Goal: Find specific fact: Find specific fact

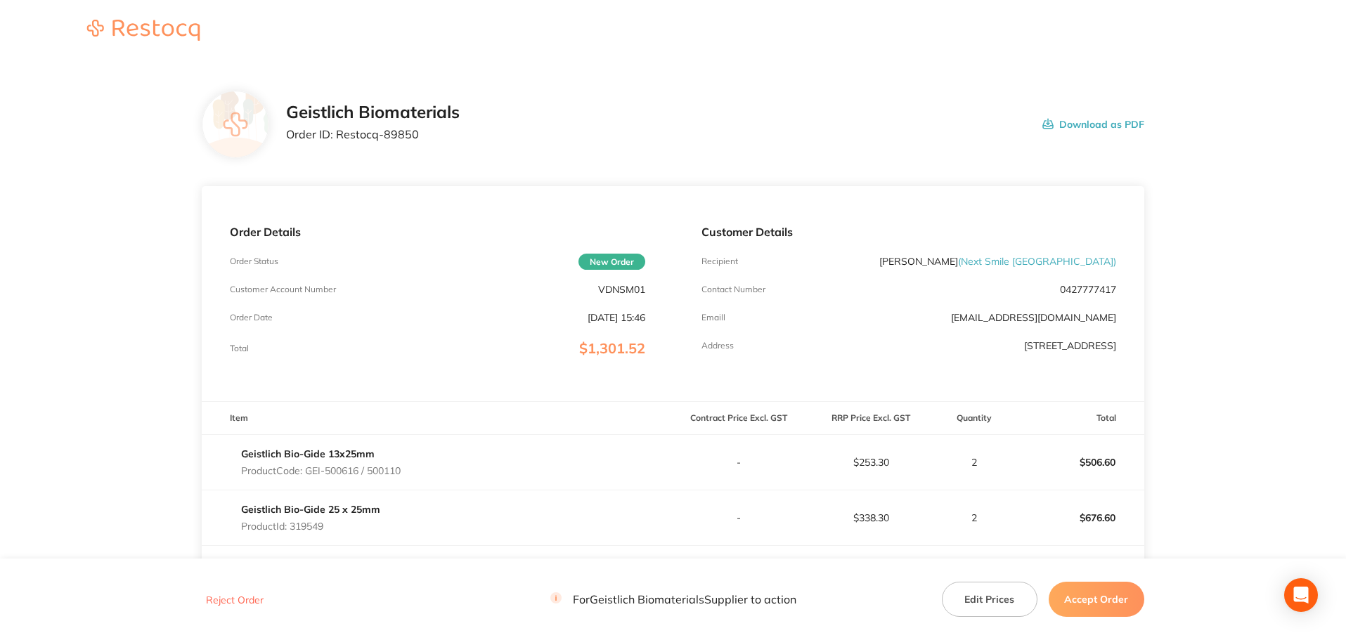
click at [304, 529] on p "Product Id: 319549" at bounding box center [310, 526] width 139 height 11
copy p "319549"
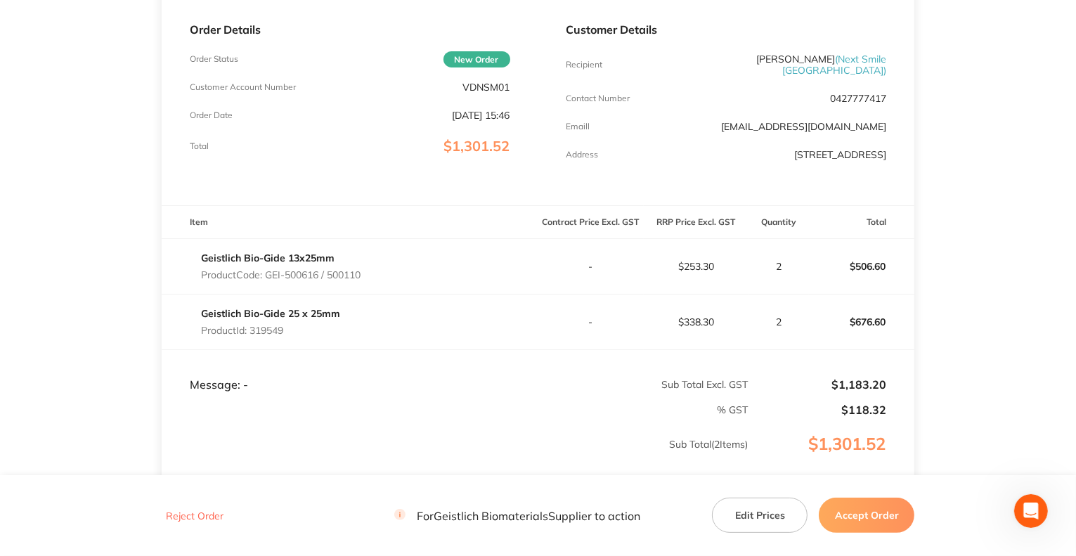
scroll to position [179, 0]
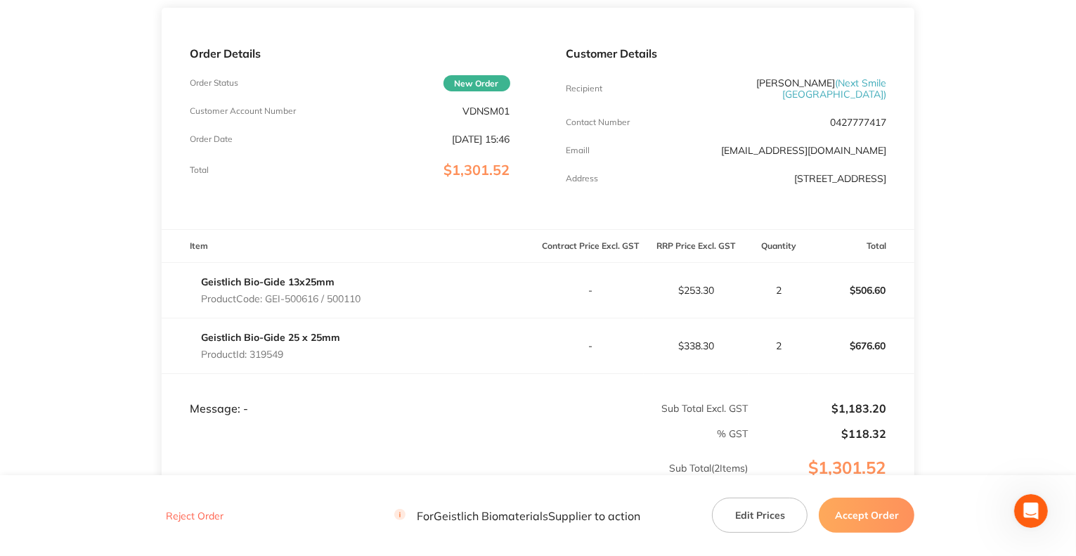
click at [302, 276] on link "Geistlich Bio-Gide 13x25mm" at bounding box center [268, 282] width 134 height 13
drag, startPoint x: 392, startPoint y: 281, endPoint x: 298, endPoint y: 273, distance: 93.8
click at [298, 273] on div "Geistlich Bio-Gide 13x25mm Product Code: GEI-500616 / 500110" at bounding box center [350, 290] width 377 height 39
click at [415, 272] on div "Geistlich Bio-Gide 13x25mm Product Code: GEI-500616 / 500110" at bounding box center [350, 290] width 377 height 39
click at [400, 271] on div "Geistlich Bio-Gide 13x25mm Product Code: GEI-500616 / 500110" at bounding box center [350, 290] width 377 height 39
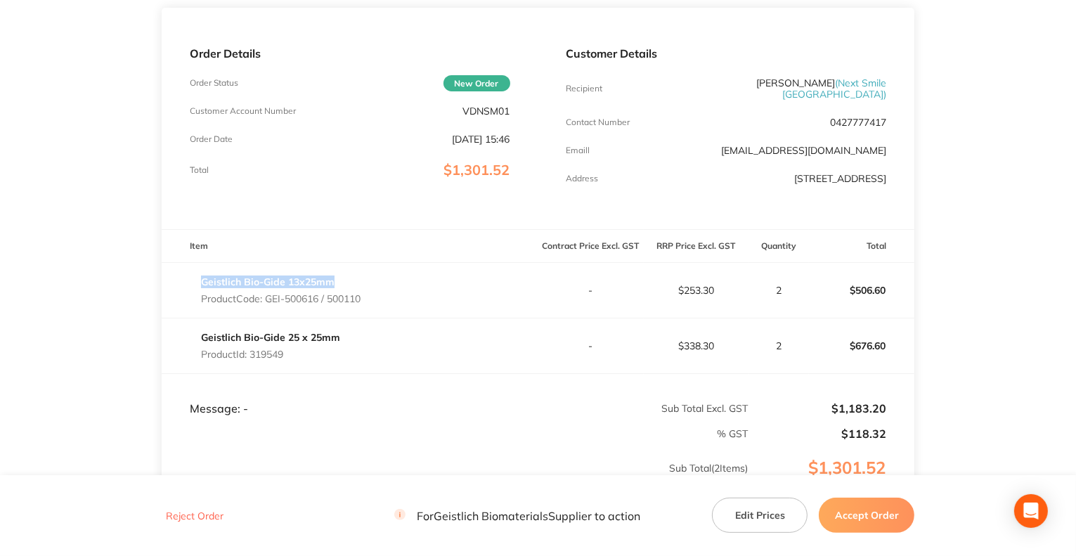
drag, startPoint x: 184, startPoint y: 269, endPoint x: 334, endPoint y: 273, distance: 149.8
click at [334, 273] on div "Geistlich Bio-Gide 13x25mm Product Code: GEI-500616 / 500110" at bounding box center [350, 290] width 377 height 39
copy link "Geistlich Bio-Gide 13x25mm"
click at [476, 328] on div "Geistlich Bio-Gide 25 x 25mm Product Id: 319549" at bounding box center [350, 345] width 377 height 39
drag, startPoint x: 472, startPoint y: 332, endPoint x: 202, endPoint y: 330, distance: 270.7
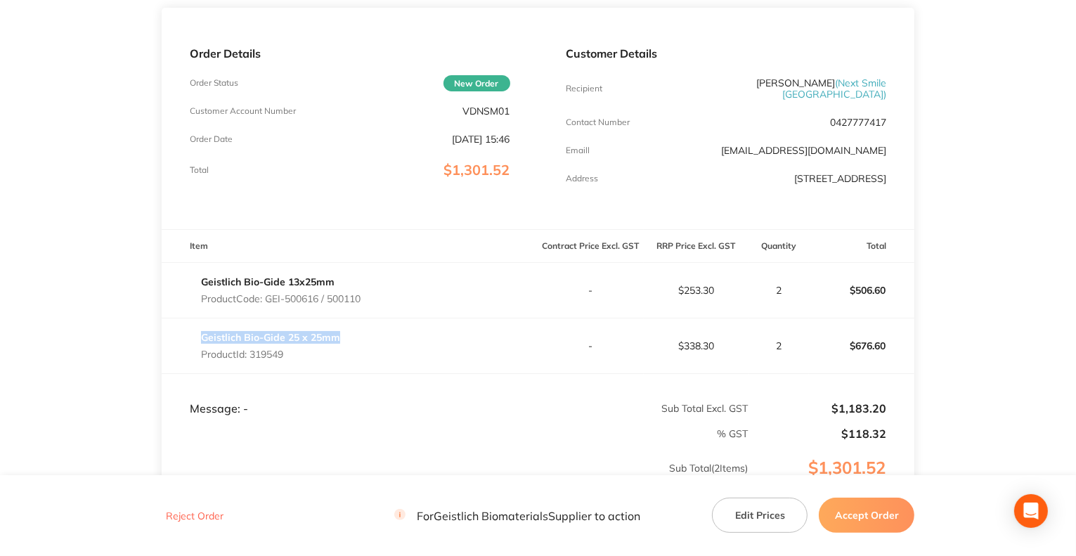
click at [202, 330] on div "Geistlich Bio-Gide 25 x 25mm Product Id: 319549" at bounding box center [350, 345] width 377 height 39
copy link "Geistlich Bio-Gide 25 x 25mm"
click at [974, 227] on main "Geistlich Biomaterials Order ID: Restocq- 89850 Download as PDF Order Details O…" at bounding box center [538, 260] width 1076 height 752
click at [845, 57] on div "Customer Details Recipient Osk Gunnarsdottir ( Next Smile Melbourne ) Contact N…" at bounding box center [727, 118] width 377 height 221
